Goal: Information Seeking & Learning: Find specific page/section

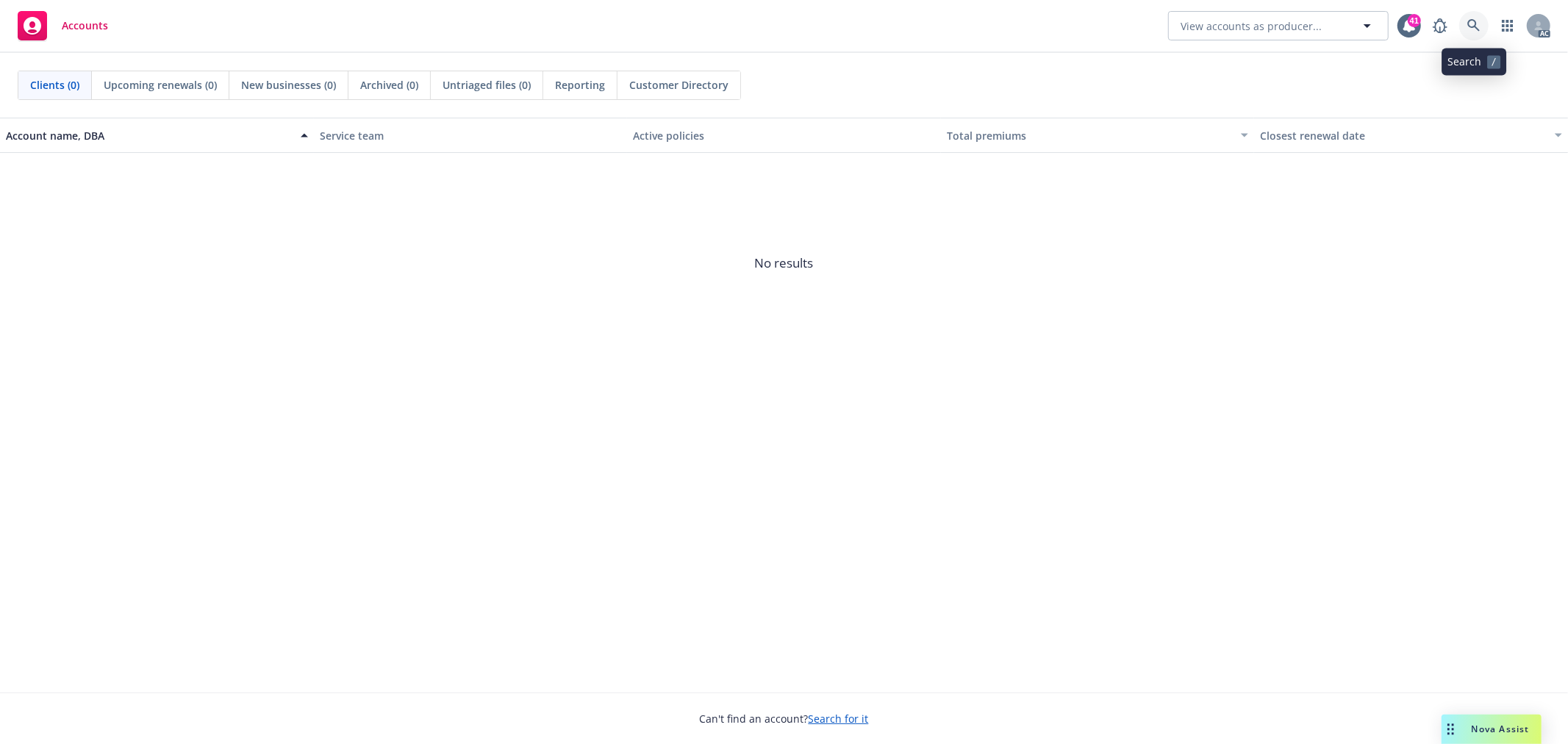
click at [1474, 15] on link at bounding box center [1474, 25] width 30 height 30
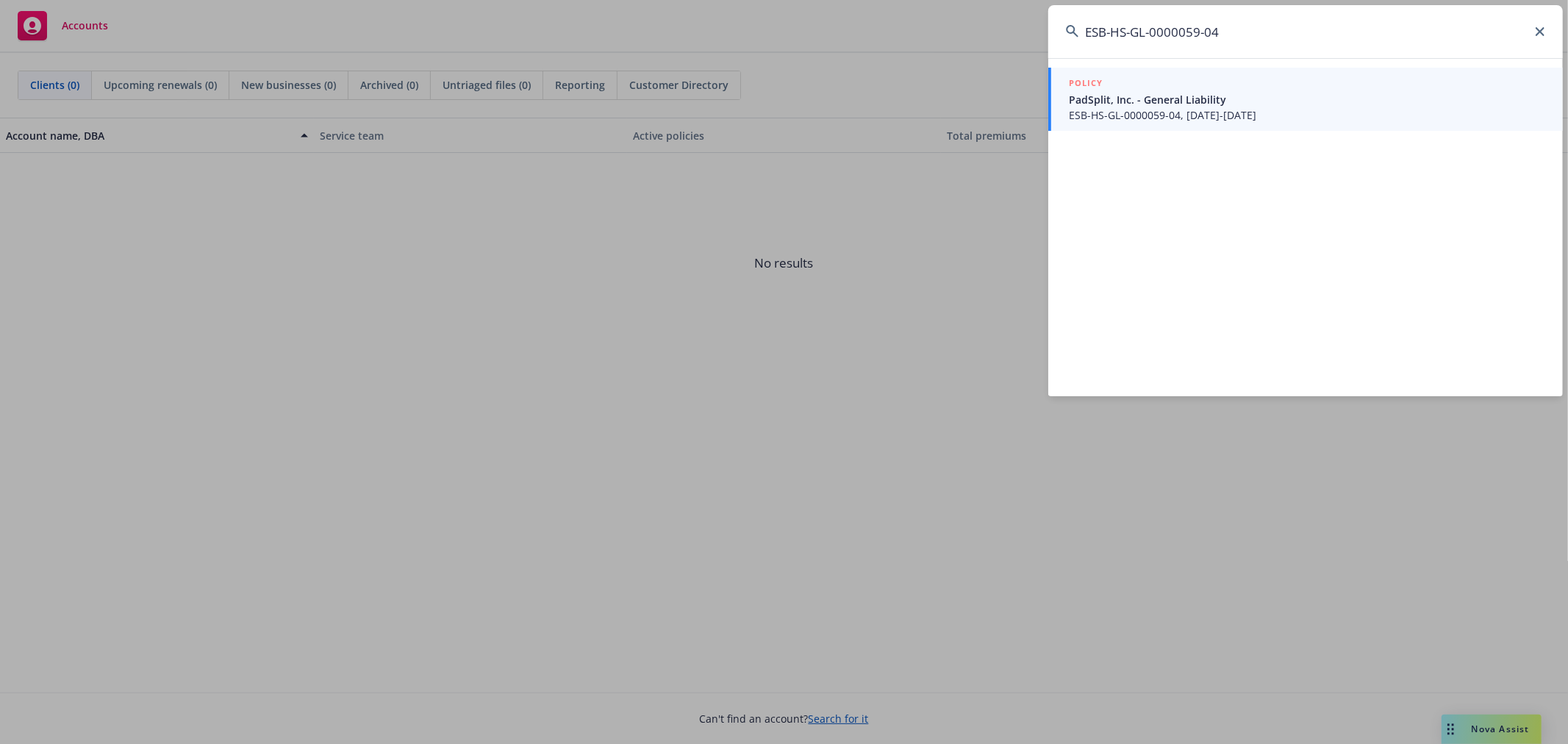
type input "ESB-HS-GL-0000059-04"
click at [1258, 108] on span "ESB-HS-GL-0000059-04, [DATE]-[DATE]" at bounding box center [1307, 115] width 477 height 15
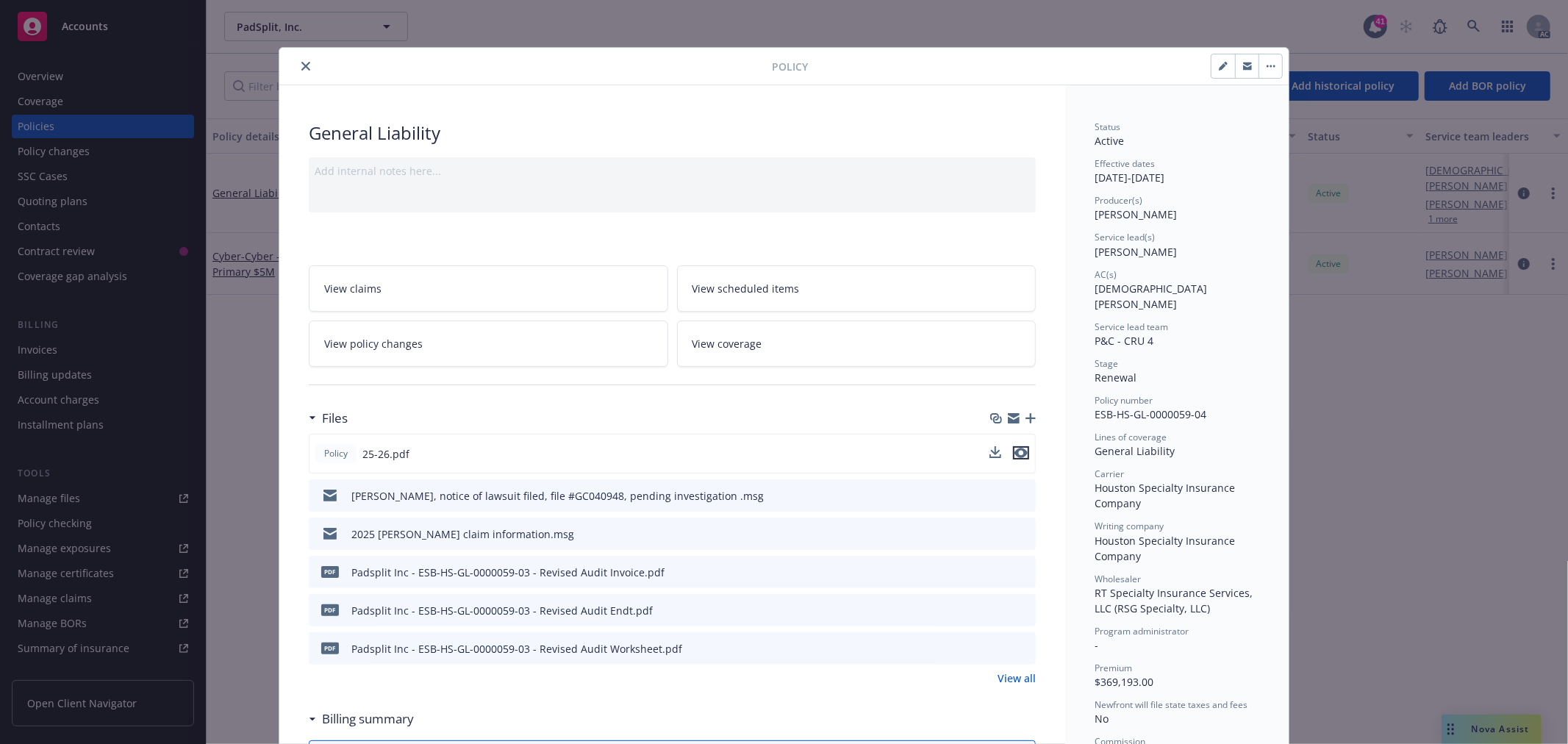
click at [1018, 457] on icon "preview file" at bounding box center [1021, 453] width 13 height 11
click at [302, 62] on icon "close" at bounding box center [305, 65] width 9 height 9
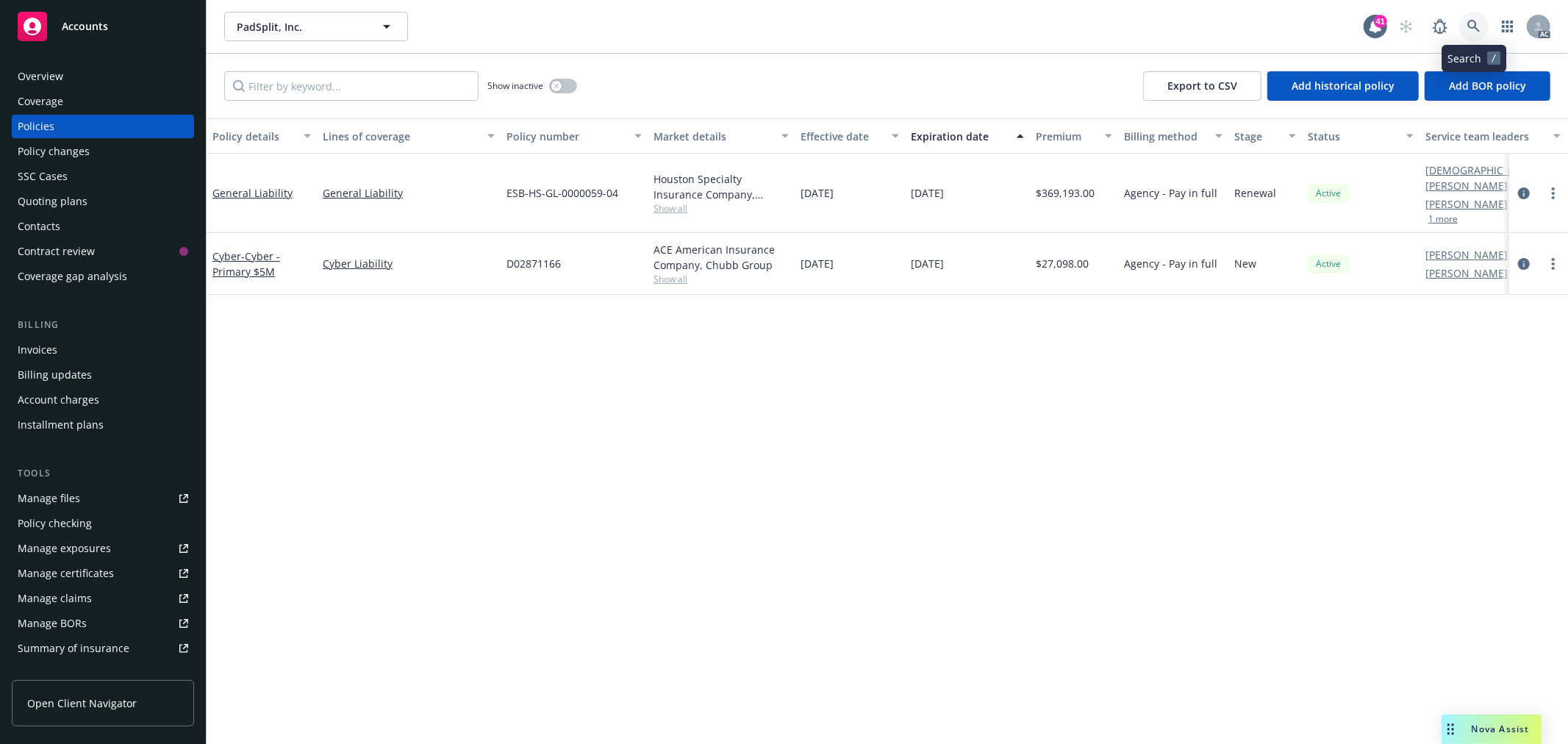
click at [1481, 25] on link at bounding box center [1474, 26] width 30 height 30
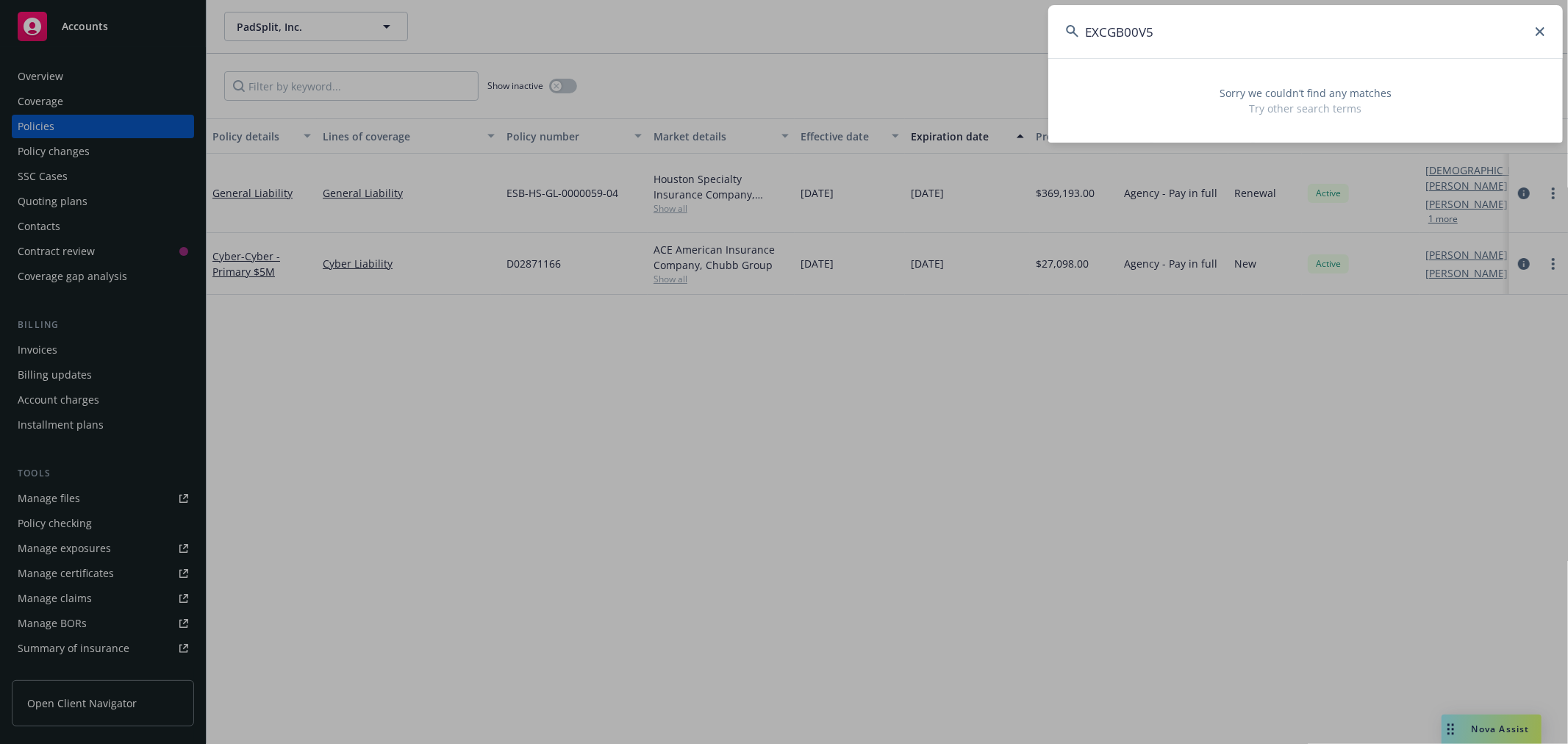
drag, startPoint x: 1239, startPoint y: 33, endPoint x: 975, endPoint y: 27, distance: 264.1
click at [975, 27] on div "EXCGB00V5 Sorry we couldn’t find any matches Try other search terms" at bounding box center [784, 372] width 1568 height 744
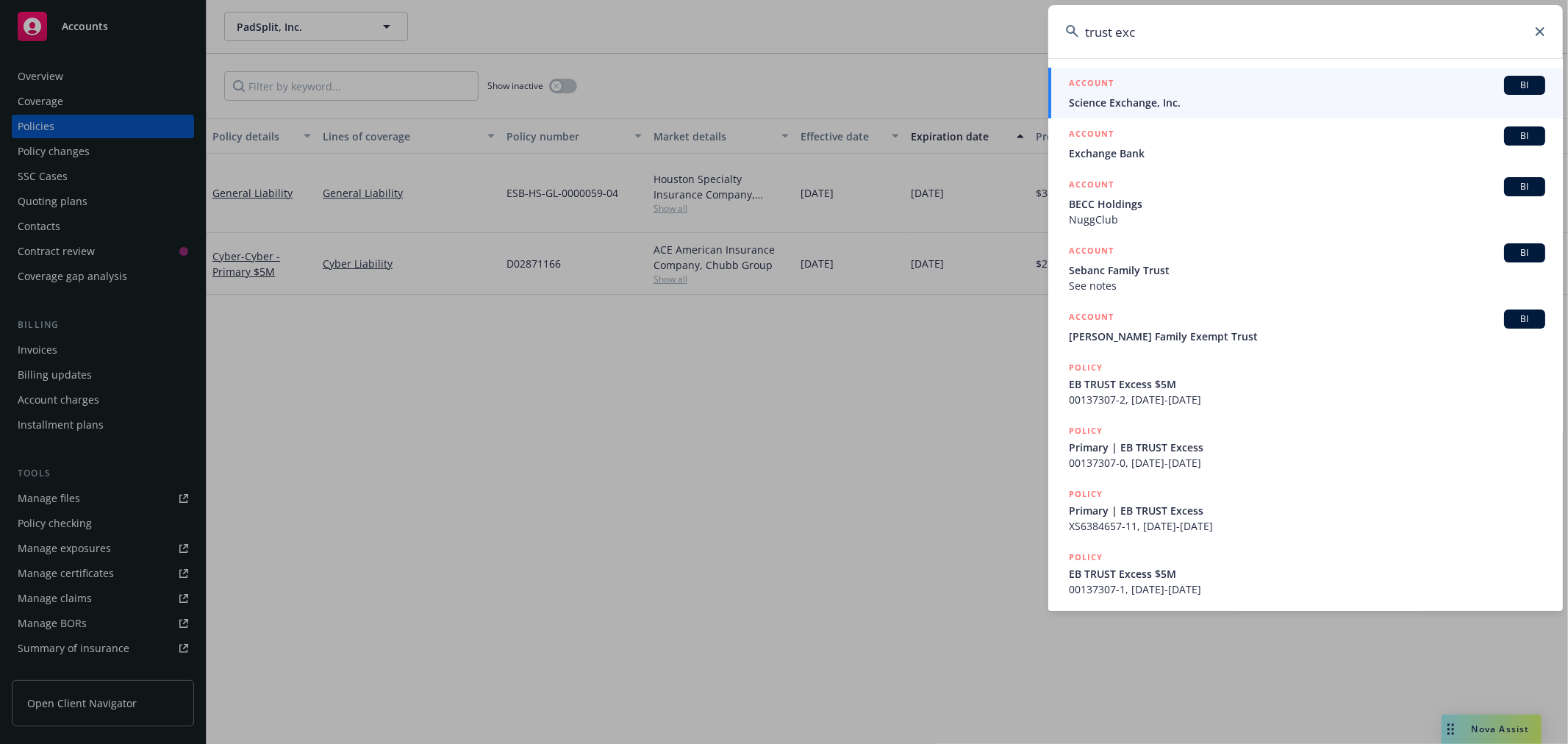
drag, startPoint x: 1195, startPoint y: 39, endPoint x: 1043, endPoint y: 39, distance: 152.0
click at [1043, 39] on div "trust exc ACCOUNT BI Science Exchange, Inc. ACCOUNT BI Exchange Bank ACCOUNT BI…" at bounding box center [784, 372] width 1568 height 744
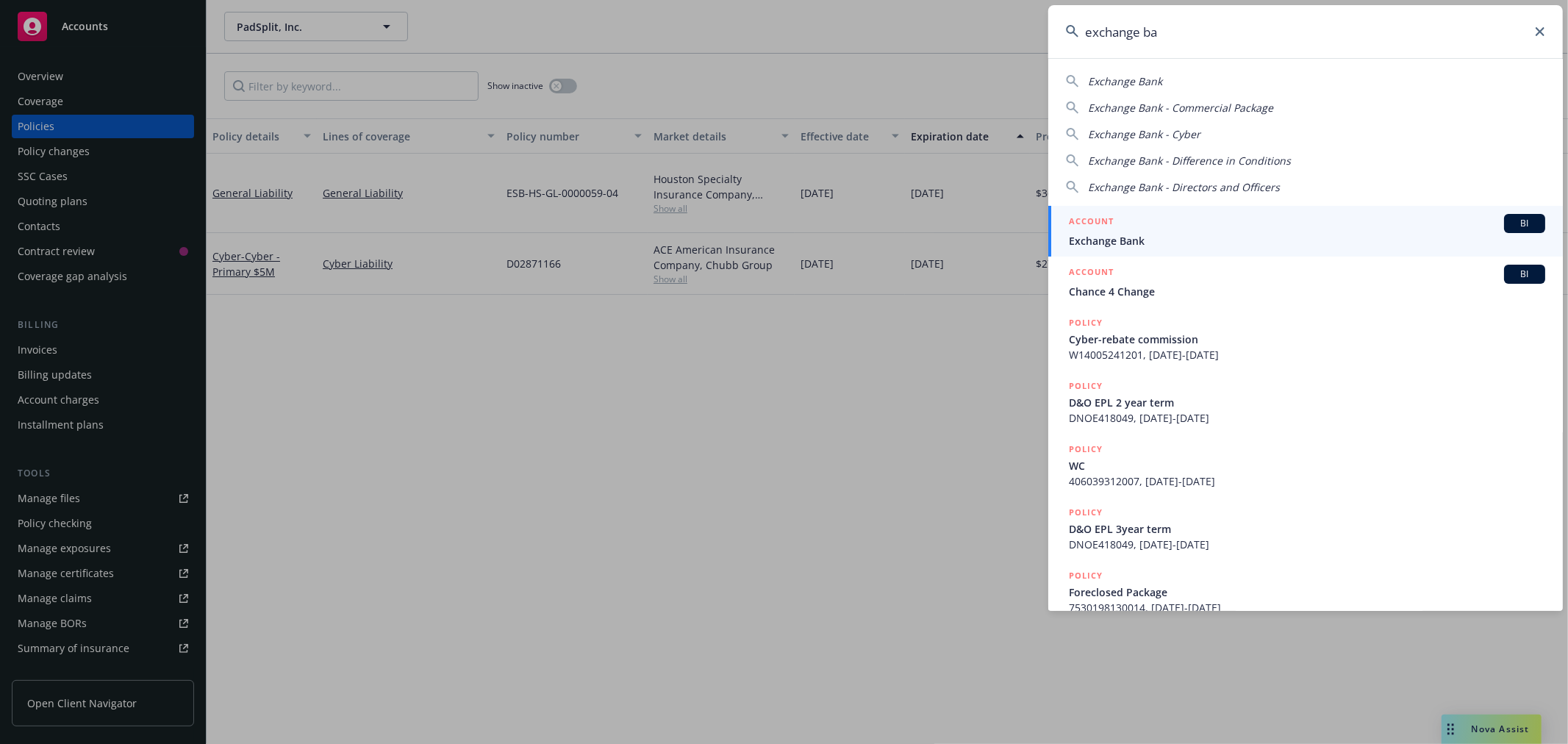
type input "exchange ba"
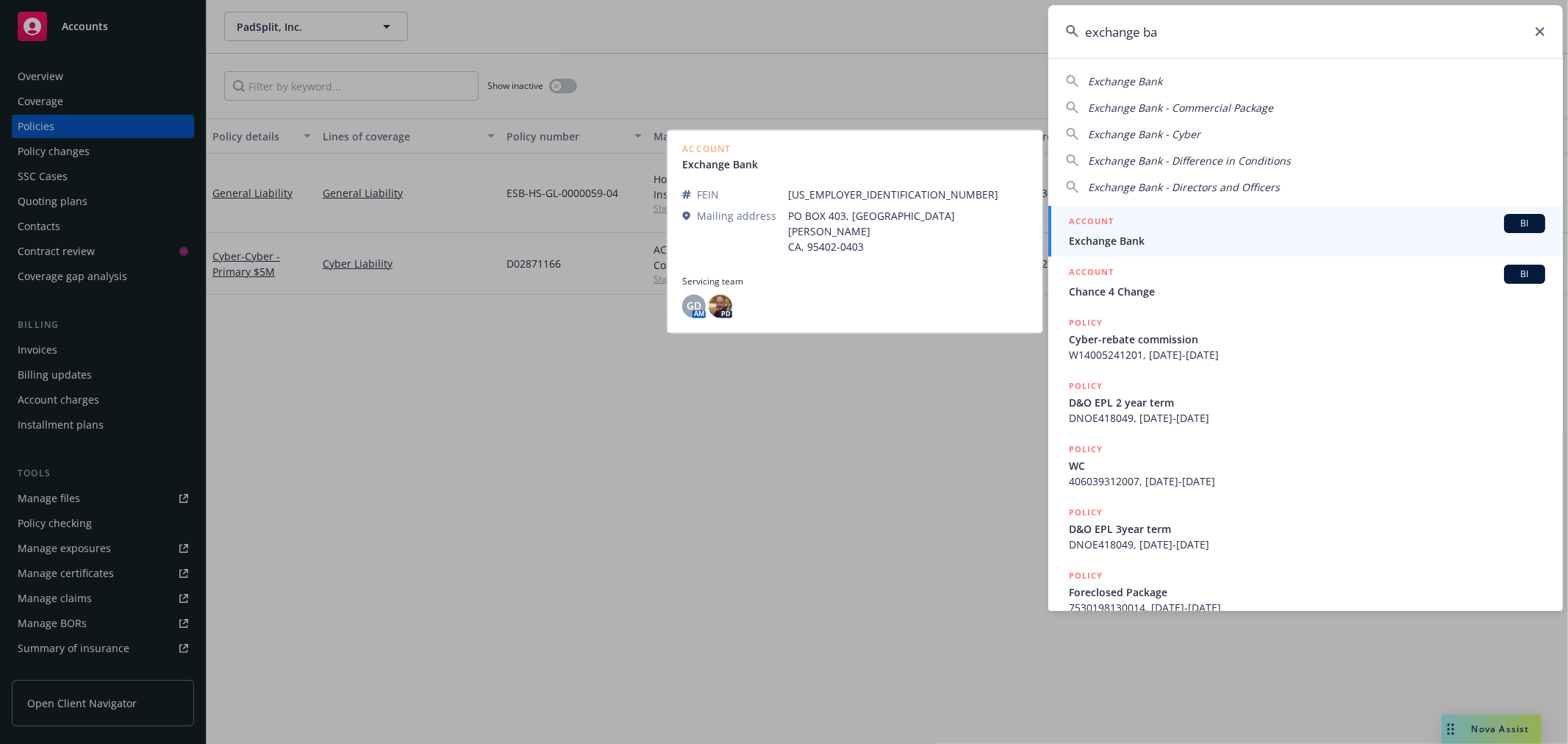
click at [1178, 244] on span "Exchange Bank" at bounding box center [1307, 241] width 477 height 15
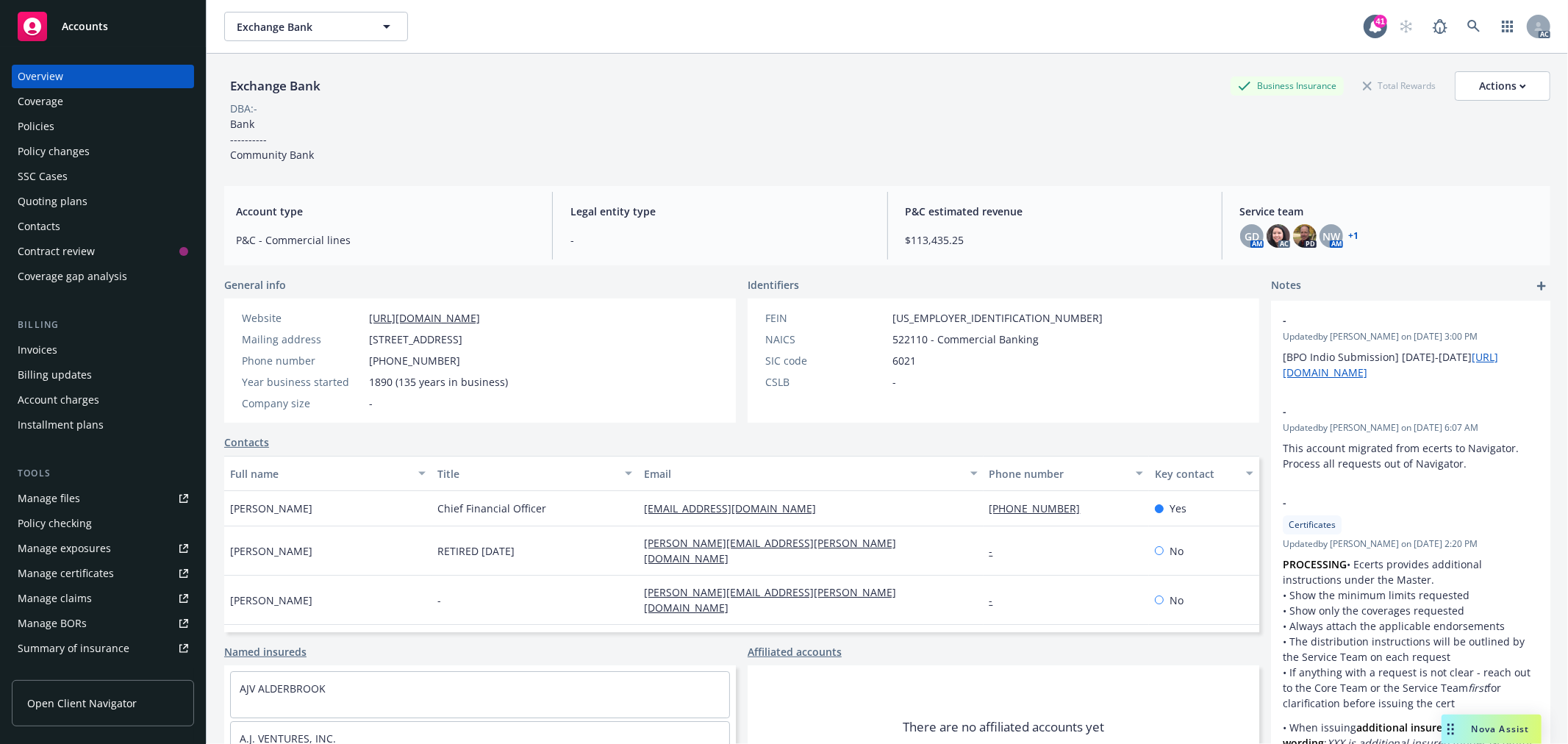
click at [115, 131] on div "Policies" at bounding box center [103, 127] width 171 height 24
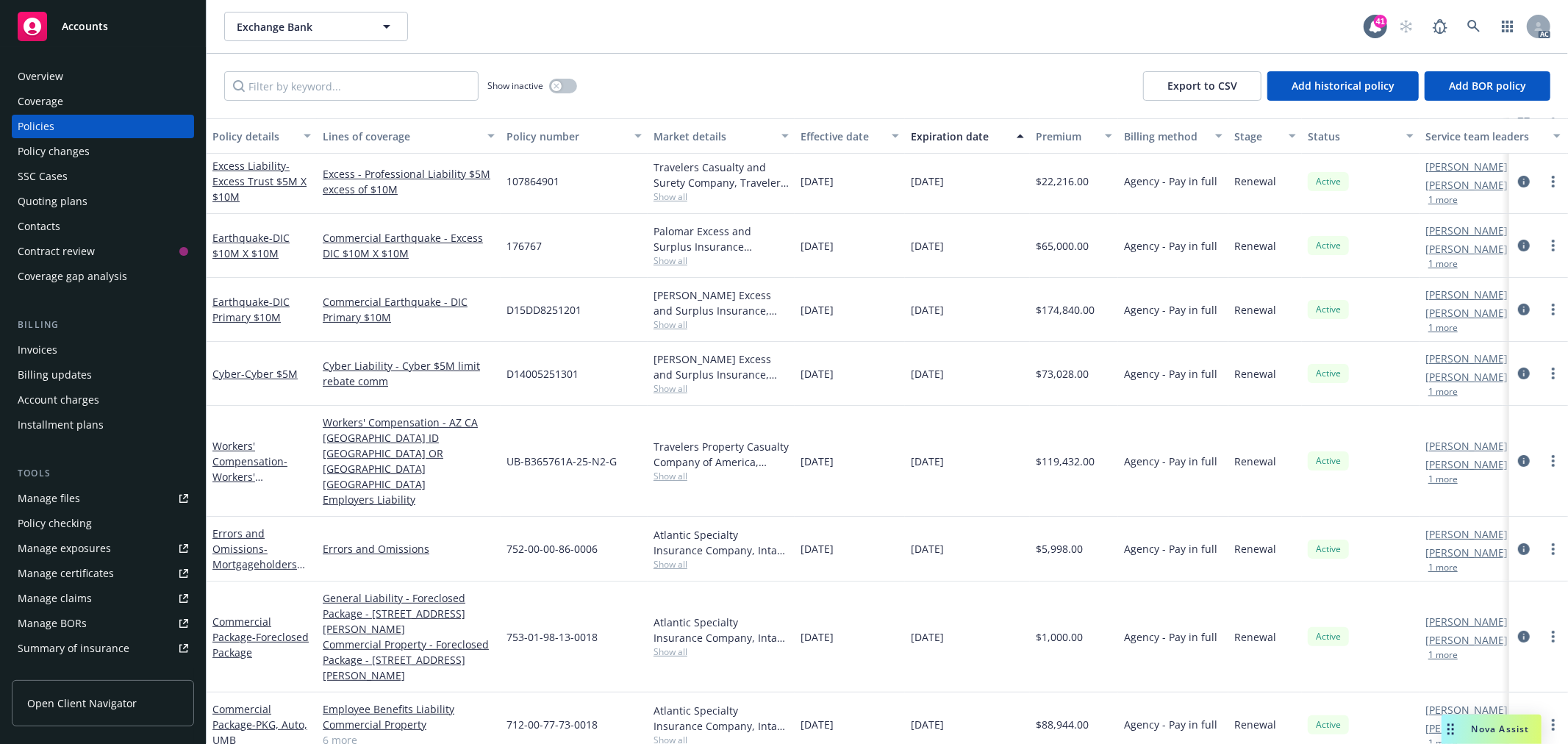
scroll to position [326, 0]
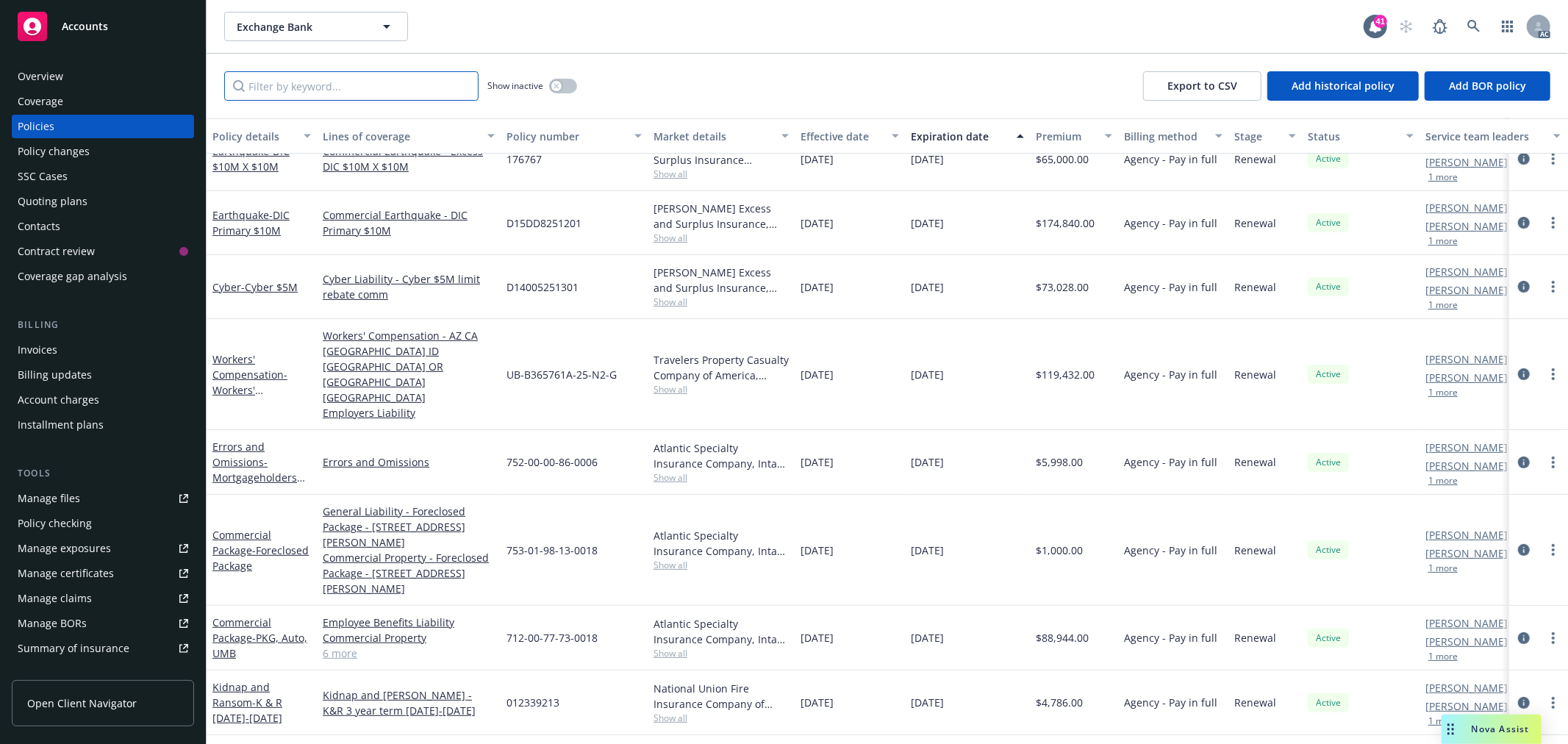
click at [372, 86] on input "Filter by keyword..." at bounding box center [351, 85] width 254 height 30
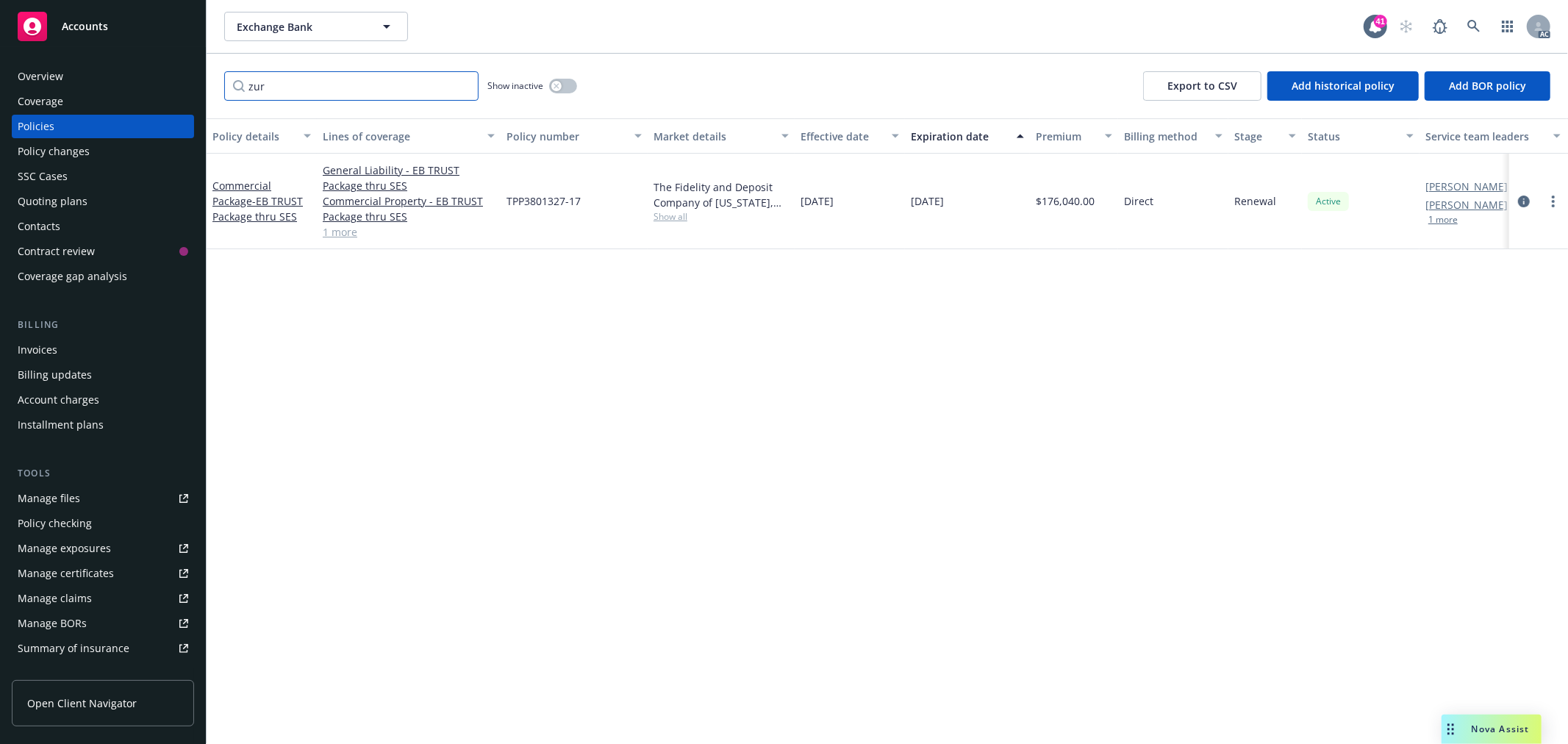
scroll to position [0, 0]
type input "zur"
